Goal: Task Accomplishment & Management: Complete application form

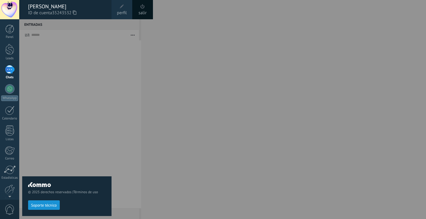
click at [120, 110] on div at bounding box center [232, 109] width 426 height 219
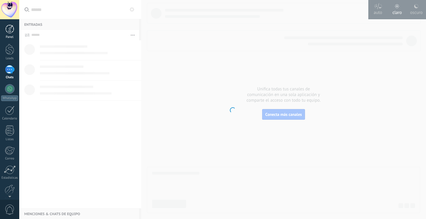
click at [9, 31] on div at bounding box center [9, 29] width 9 height 9
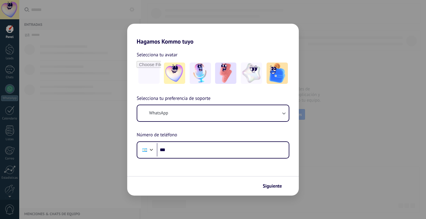
click at [125, 151] on div "Hagamos Kommo tuyo Selecciona tu avatar Selecciona tu preferencia de soporte Wh…" at bounding box center [213, 109] width 426 height 219
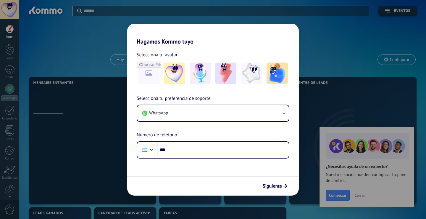
click at [286, 187] on icon "submit" at bounding box center [285, 186] width 4 height 4
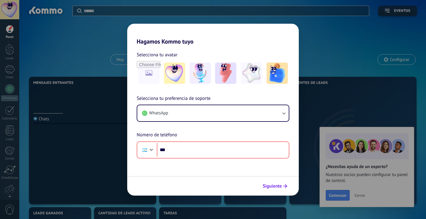
click at [274, 189] on button "Siguiente" at bounding box center [275, 186] width 30 height 10
click at [275, 189] on button "Siguiente" at bounding box center [275, 186] width 30 height 10
click at [45, 150] on div "Hagamos Kommo tuyo Selecciona tu avatar Selecciona tu preferencia de soporte Wh…" at bounding box center [213, 109] width 426 height 219
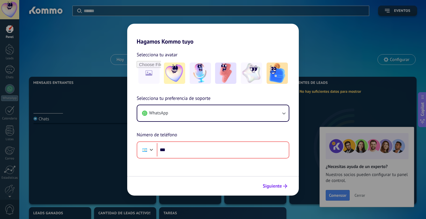
click at [273, 188] on span "Siguiente" at bounding box center [272, 186] width 19 height 4
drag, startPoint x: 345, startPoint y: 67, endPoint x: 89, endPoint y: 83, distance: 256.4
click at [335, 71] on div "Hagamos Kommo tuyo Selecciona tu avatar Selecciona tu preferencia de soporte Wh…" at bounding box center [213, 109] width 426 height 219
drag, startPoint x: 9, startPoint y: 90, endPoint x: 9, endPoint y: 81, distance: 9.8
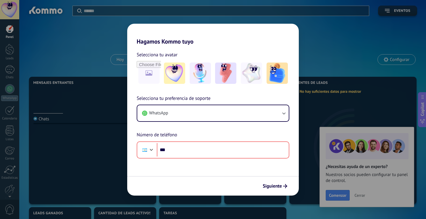
click at [9, 88] on div "Hagamos Kommo tuyo Selecciona tu avatar Selecciona tu preferencia de soporte Wh…" at bounding box center [213, 109] width 426 height 219
drag, startPoint x: 15, startPoint y: 61, endPoint x: 12, endPoint y: 55, distance: 6.2
click at [14, 59] on div "Hagamos Kommo tuyo Selecciona tu avatar Selecciona tu preferencia de soporte Wh…" at bounding box center [213, 109] width 426 height 219
click at [318, 95] on div "Hagamos Kommo tuyo Selecciona tu avatar Selecciona tu preferencia de soporte Wh…" at bounding box center [213, 109] width 426 height 219
drag, startPoint x: 301, startPoint y: 91, endPoint x: 308, endPoint y: 94, distance: 8.1
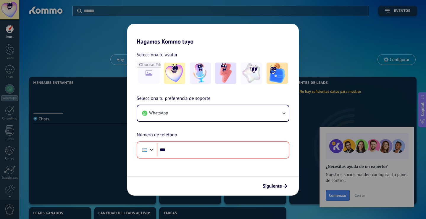
click at [308, 94] on div "Hagamos Kommo tuyo Selecciona tu avatar Selecciona tu preferencia de soporte Wh…" at bounding box center [213, 109] width 426 height 219
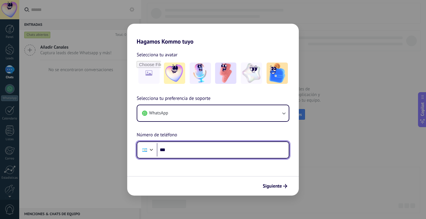
click at [236, 147] on input "***" at bounding box center [223, 150] width 132 height 14
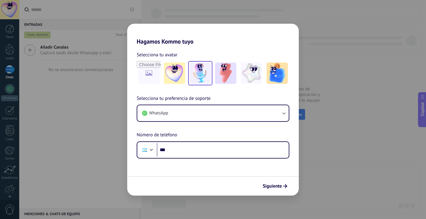
drag, startPoint x: 353, startPoint y: 197, endPoint x: 205, endPoint y: 79, distance: 188.7
click at [351, 195] on div "Hagamos Kommo tuyo Selecciona tu avatar Selecciona tu preferencia de soporte Wh…" at bounding box center [213, 109] width 426 height 219
